Goal: Task Accomplishment & Management: Manage account settings

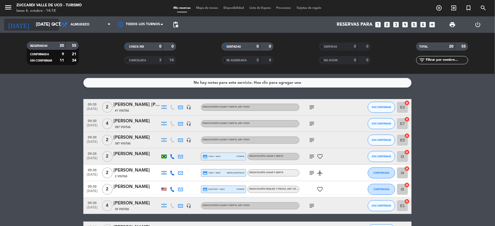
click at [46, 28] on input "[DATE] oct." at bounding box center [62, 24] width 59 height 11
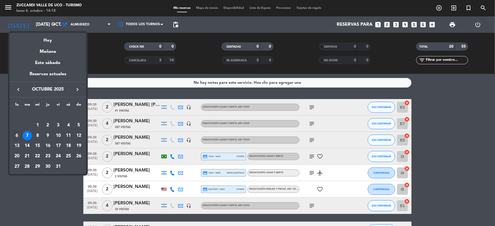
click at [27, 155] on div "21" at bounding box center [27, 155] width 9 height 9
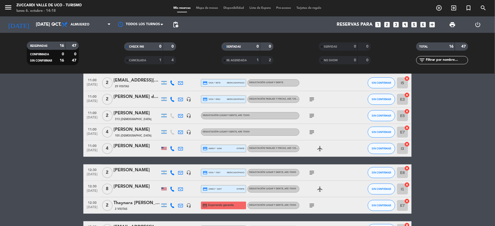
scroll to position [182, 0]
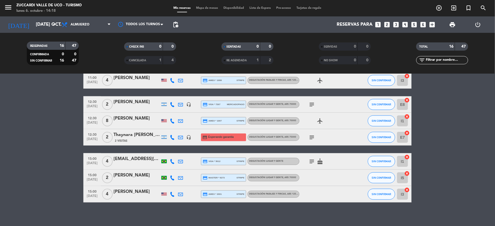
click at [314, 137] on icon "subject" at bounding box center [311, 137] width 7 height 7
click at [133, 142] on div "2 Visitas" at bounding box center [136, 140] width 46 height 5
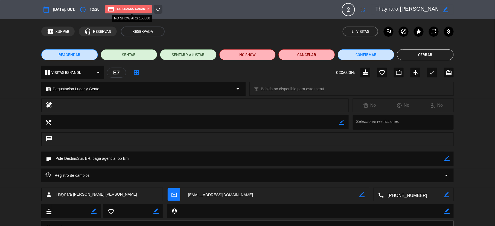
click at [132, 7] on div "credit_card Esperando garantía" at bounding box center [128, 9] width 47 height 8
click at [160, 9] on icon "refresh" at bounding box center [158, 9] width 5 height 5
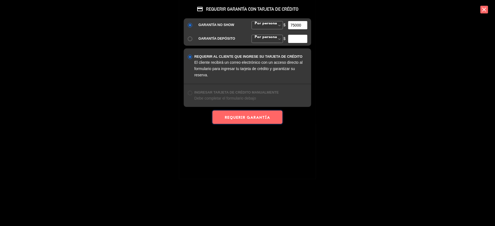
click at [247, 118] on button "REQUERIR GARANTÍA" at bounding box center [247, 116] width 70 height 13
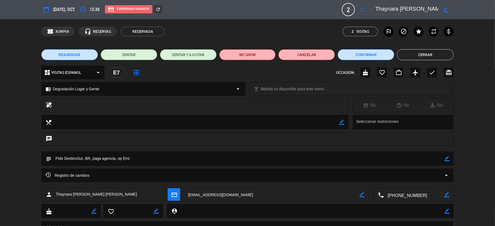
click at [425, 53] on button "Cerrar" at bounding box center [425, 54] width 57 height 11
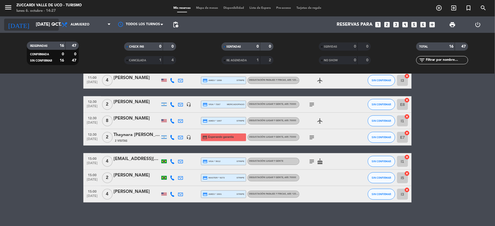
click at [45, 29] on input "[DATE] oct." at bounding box center [62, 24] width 59 height 11
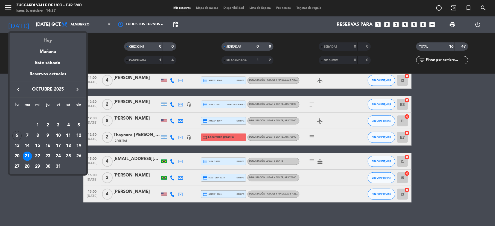
click at [47, 40] on div "Hoy" at bounding box center [48, 38] width 77 height 11
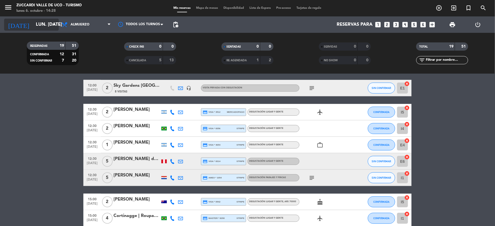
click at [40, 29] on input "lun. [DATE]" at bounding box center [62, 24] width 59 height 11
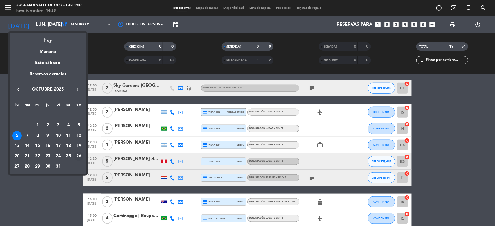
click at [80, 155] on div "26" at bounding box center [78, 155] width 9 height 9
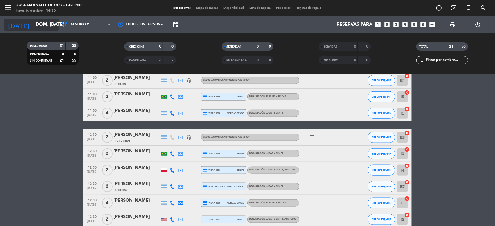
click at [36, 26] on input "dom. [DATE]" at bounding box center [62, 24] width 59 height 11
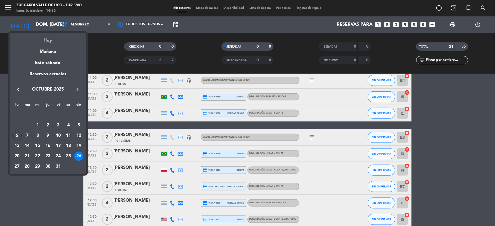
click at [48, 42] on div "Hoy" at bounding box center [48, 38] width 77 height 11
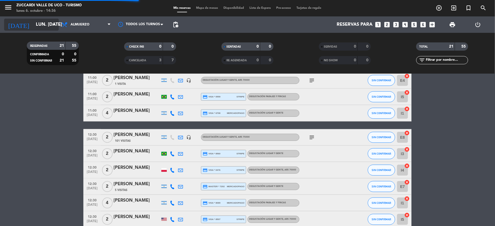
click at [45, 30] on input "lun. [DATE]" at bounding box center [62, 24] width 59 height 11
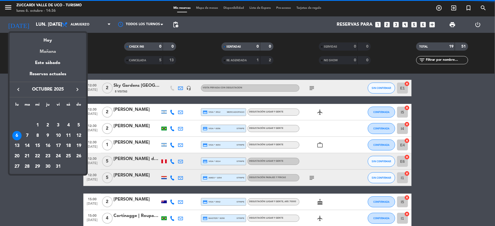
click at [52, 53] on div "Mañana" at bounding box center [48, 49] width 77 height 11
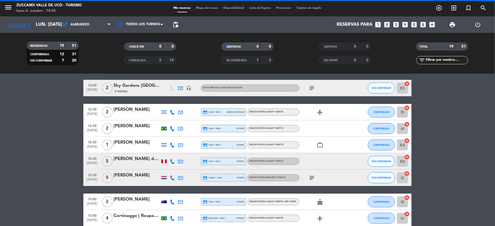
type input "[DATE] oct."
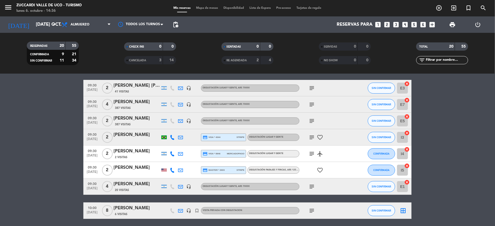
scroll to position [73, 0]
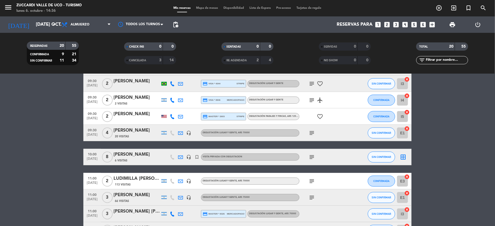
click at [310, 197] on icon "subject" at bounding box center [311, 197] width 7 height 7
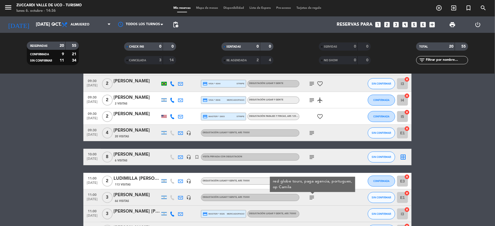
click at [327, 204] on div "subject red globe tours, paga agencia, portugues, op [GEOGRAPHIC_DATA]" at bounding box center [323, 197] width 49 height 16
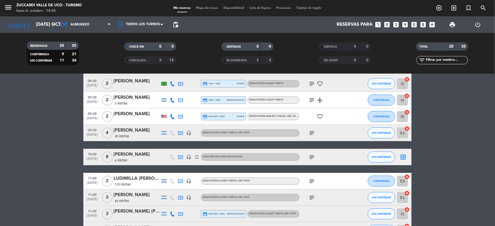
click at [313, 179] on icon "subject" at bounding box center [311, 181] width 7 height 7
click at [340, 205] on div "subject" at bounding box center [323, 197] width 49 height 16
click at [309, 132] on icon "subject" at bounding box center [311, 133] width 7 height 7
click at [132, 130] on div "[PERSON_NAME]" at bounding box center [136, 130] width 46 height 7
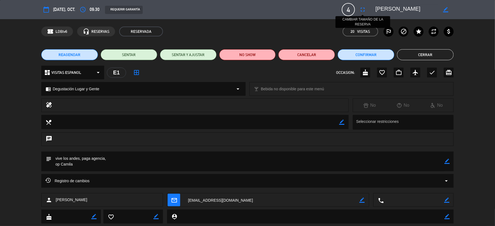
drag, startPoint x: 419, startPoint y: 8, endPoint x: 363, endPoint y: 6, distance: 55.8
click at [363, 6] on div "calendar_today [DATE], oct. access_time 09:30 REQUERIR GARANTÍA 4 [PERSON_NAME]…" at bounding box center [247, 9] width 412 height 13
click at [417, 57] on button "Cerrar" at bounding box center [425, 54] width 57 height 11
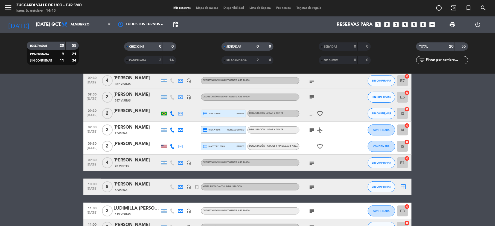
scroll to position [36, 0]
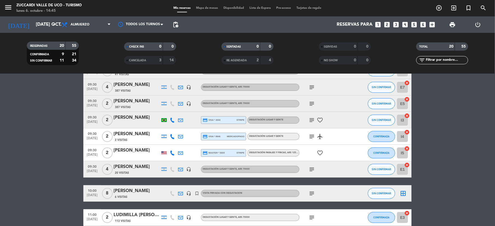
click at [126, 98] on div "[PERSON_NAME]" at bounding box center [136, 101] width 46 height 7
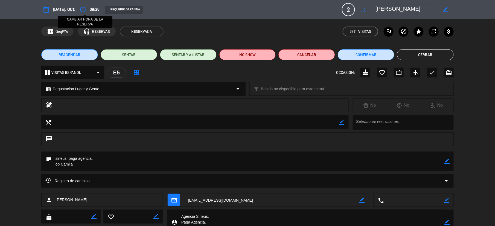
click at [86, 12] on icon "access_time" at bounding box center [83, 9] width 7 height 7
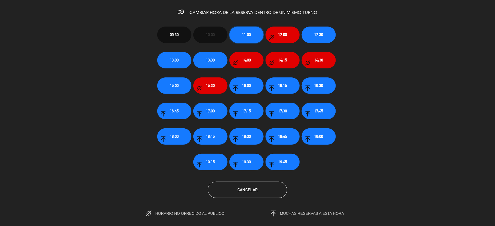
click at [252, 30] on button "11:00" at bounding box center [246, 35] width 34 height 16
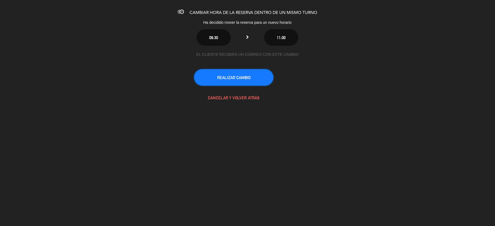
click at [242, 81] on button "REALIZAR CAMBIO" at bounding box center [233, 77] width 79 height 16
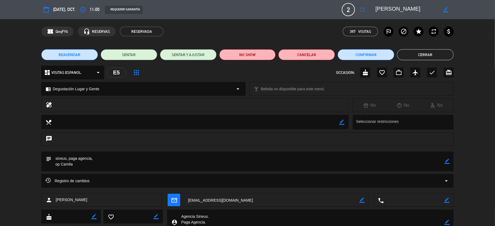
click at [440, 55] on button "Cerrar" at bounding box center [425, 54] width 57 height 11
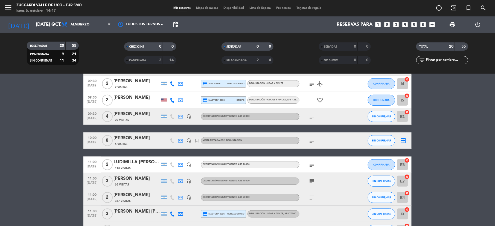
scroll to position [109, 0]
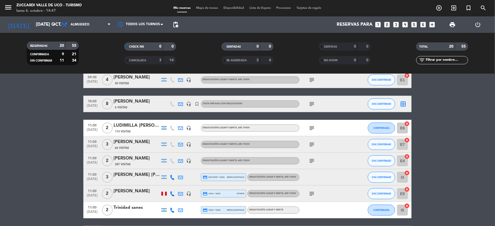
click at [125, 181] on div at bounding box center [136, 181] width 46 height 4
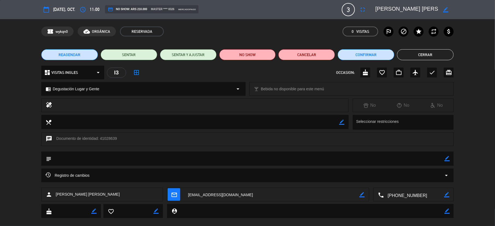
click at [434, 51] on button "Cerrar" at bounding box center [425, 54] width 57 height 11
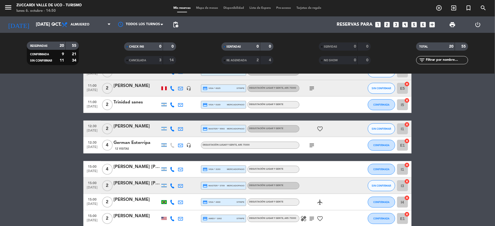
scroll to position [219, 0]
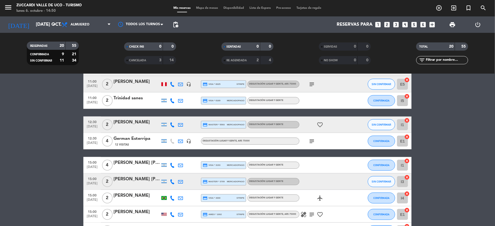
click at [25, 126] on bookings-row "09:30 [DATE] 2 [PERSON_NAME] [PERSON_NAME] 41 Visitas headset_mic Degustación L…" at bounding box center [247, 59] width 495 height 359
click at [122, 122] on div "[PERSON_NAME]" at bounding box center [136, 122] width 46 height 7
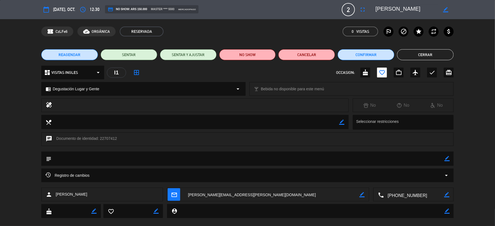
click at [413, 195] on textarea at bounding box center [414, 195] width 60 height 14
click at [415, 53] on button "Cerrar" at bounding box center [425, 54] width 57 height 11
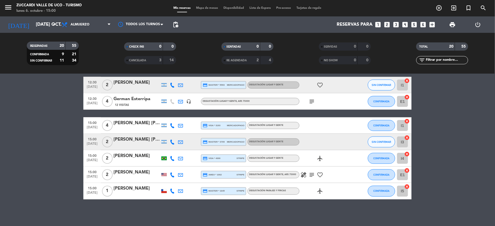
scroll to position [259, 0]
drag, startPoint x: 41, startPoint y: 145, endPoint x: 43, endPoint y: 142, distance: 2.9
click at [43, 142] on bookings-row "09:30 [DATE] 2 [PERSON_NAME] [PERSON_NAME] 41 Visitas headset_mic Degustación L…" at bounding box center [247, 19] width 495 height 359
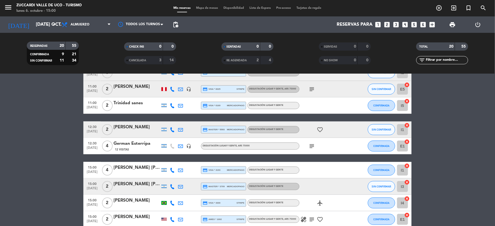
scroll to position [40, 0]
